Goal: Transaction & Acquisition: Register for event/course

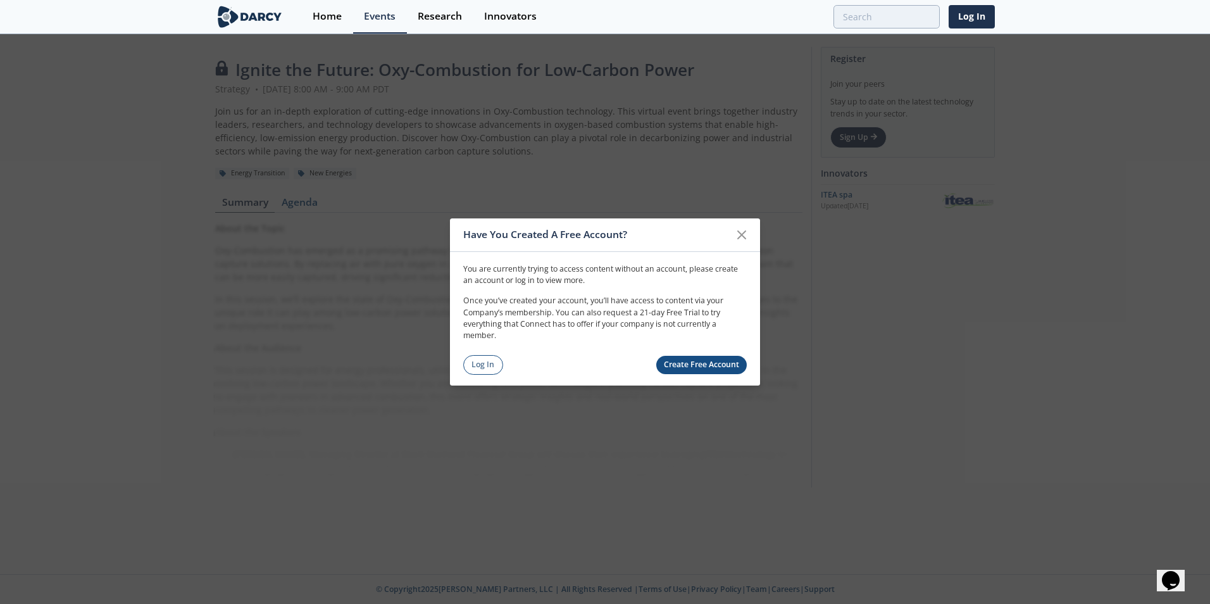
drag, startPoint x: 740, startPoint y: 235, endPoint x: 828, endPoint y: 316, distance: 119.6
click at [740, 235] on icon at bounding box center [742, 235] width 8 height 8
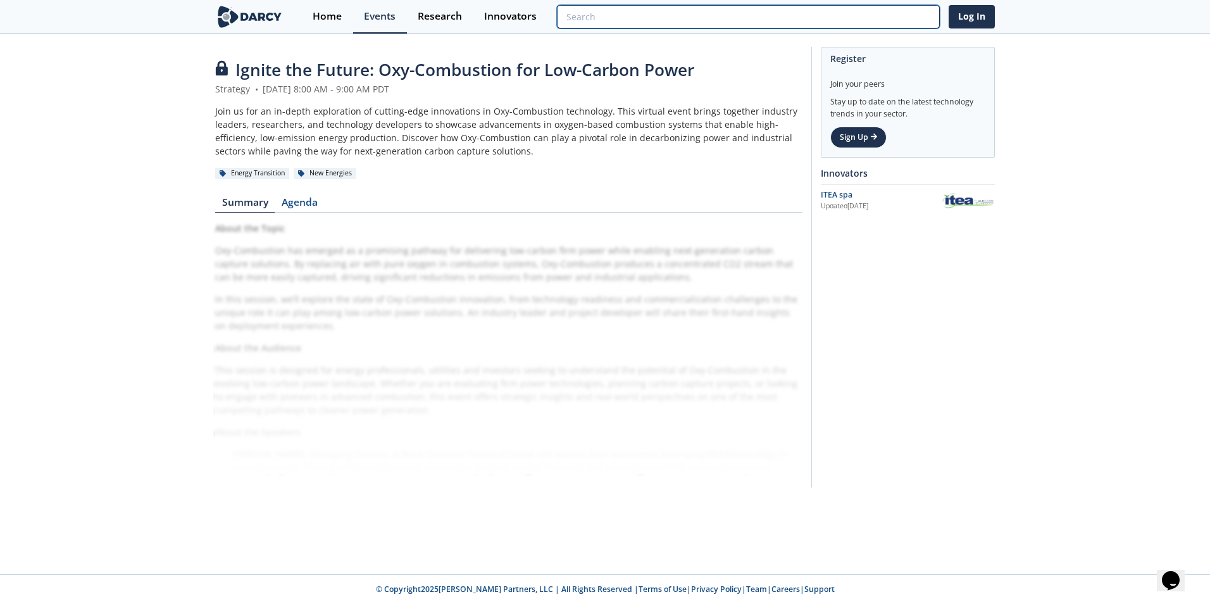
click at [857, 23] on input "search" at bounding box center [748, 16] width 383 height 23
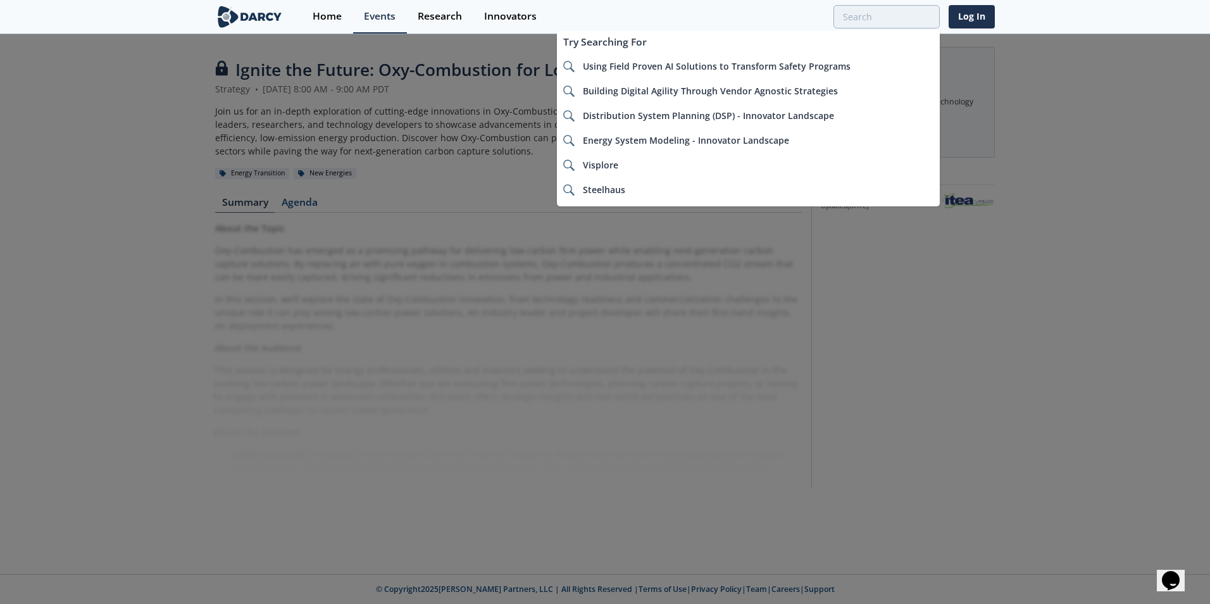
click at [943, 414] on div at bounding box center [605, 302] width 1210 height 604
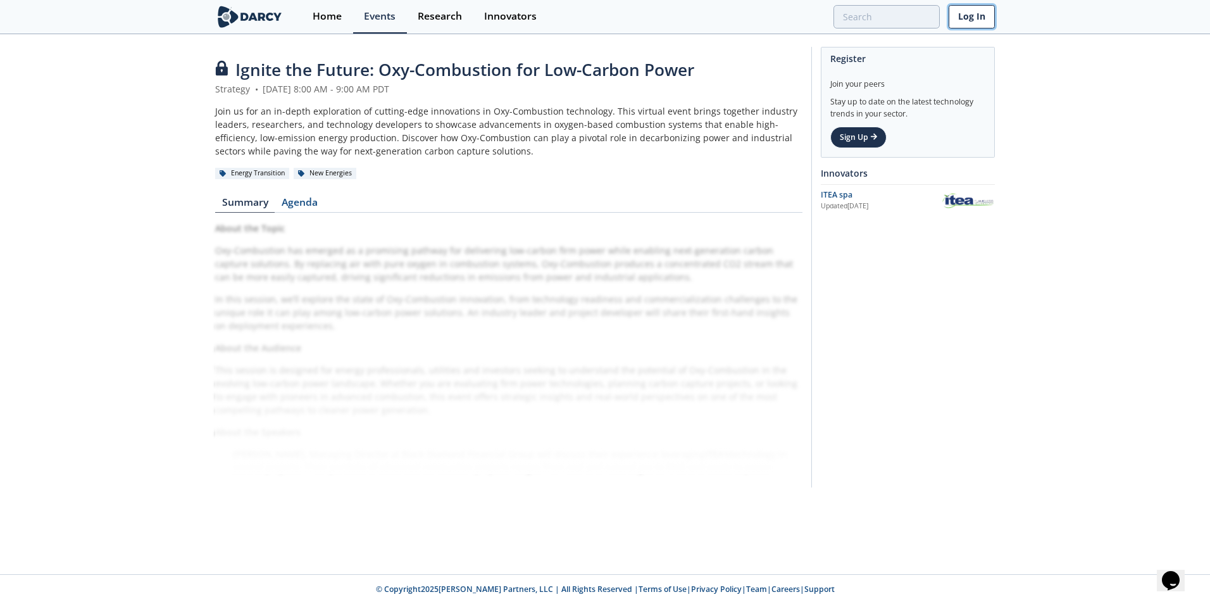
click at [961, 20] on link "Log In" at bounding box center [971, 16] width 46 height 23
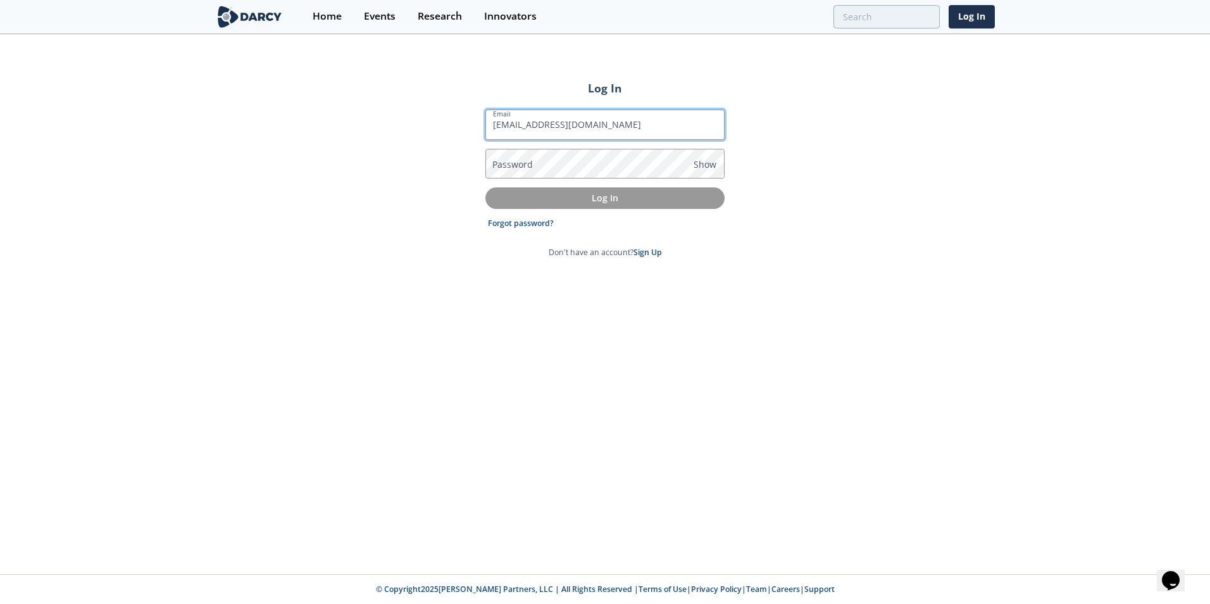
type input "[EMAIL_ADDRESS][DOMAIN_NAME]"
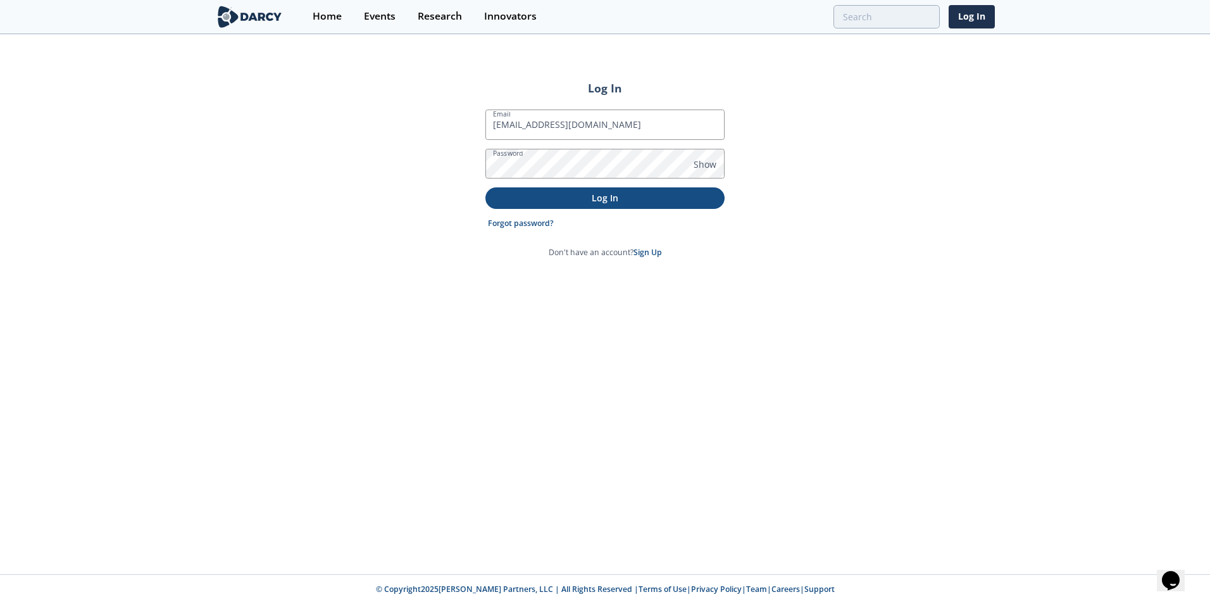
click at [636, 201] on p "Log In" at bounding box center [604, 197] width 221 height 13
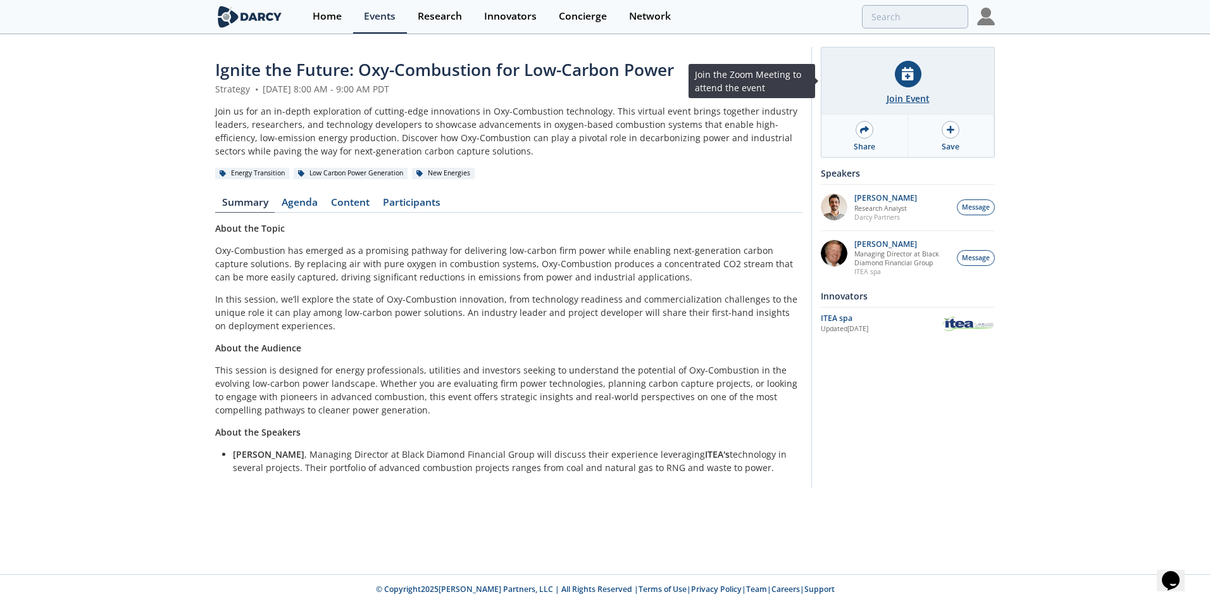
click at [906, 94] on div "Join Event" at bounding box center [907, 98] width 43 height 13
